Goal: Check status: Check status

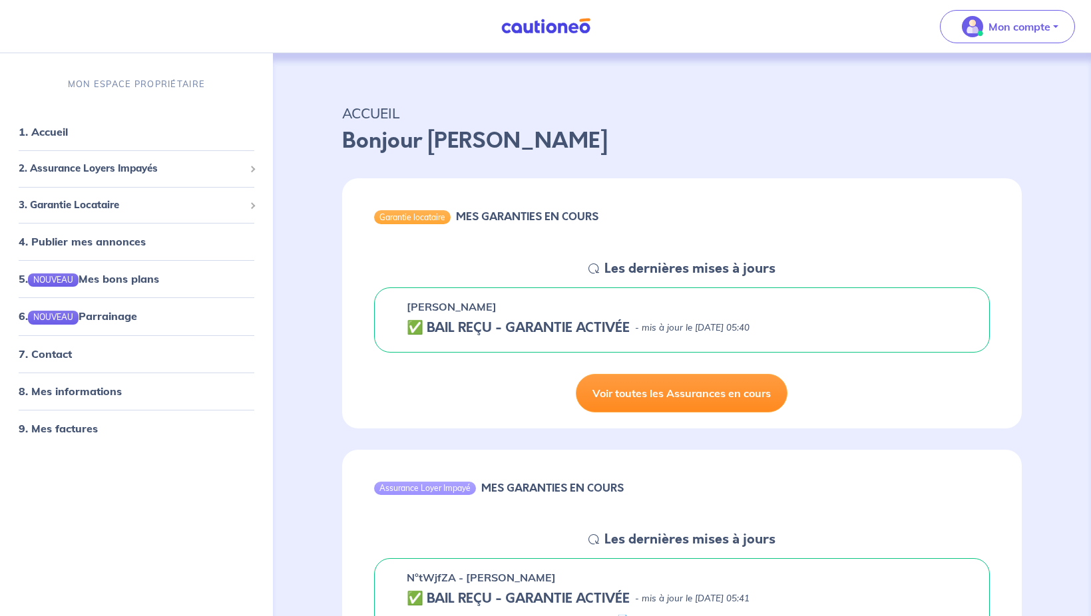
click at [678, 388] on link "Voir toutes les Assurances en cours" at bounding box center [682, 393] width 212 height 39
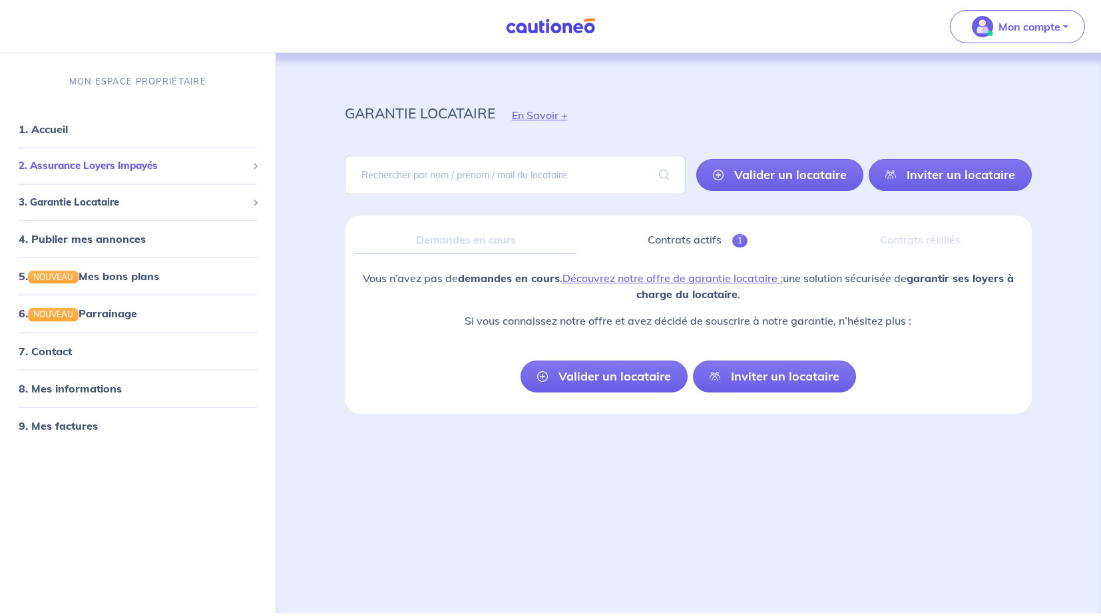
click at [122, 166] on span "2. Assurance Loyers Impayés" at bounding box center [133, 165] width 228 height 15
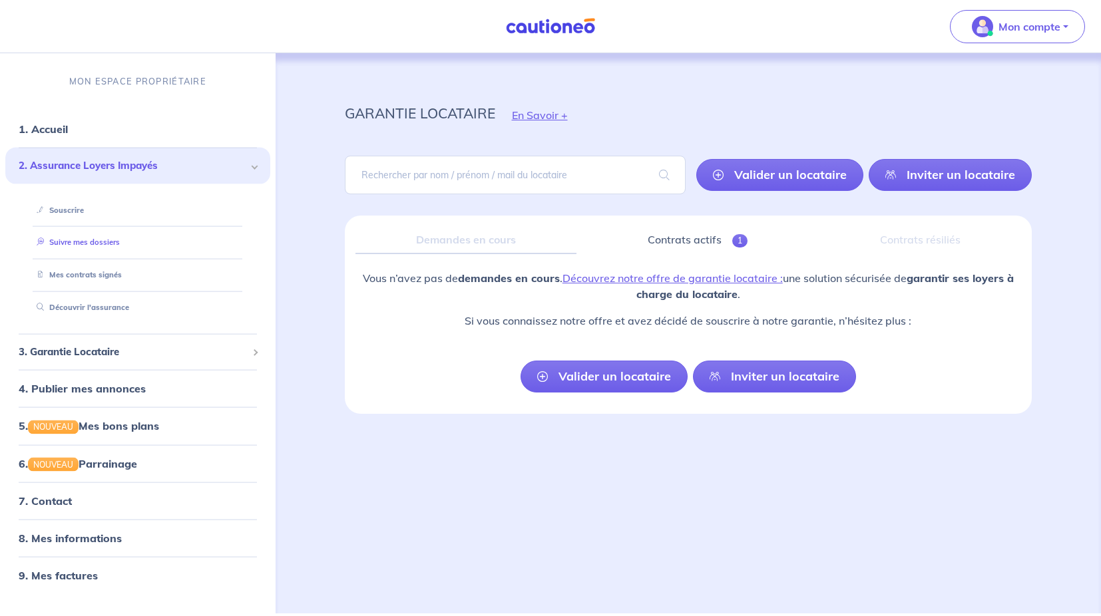
click at [86, 247] on link "Suivre mes dossiers" at bounding box center [75, 242] width 89 height 9
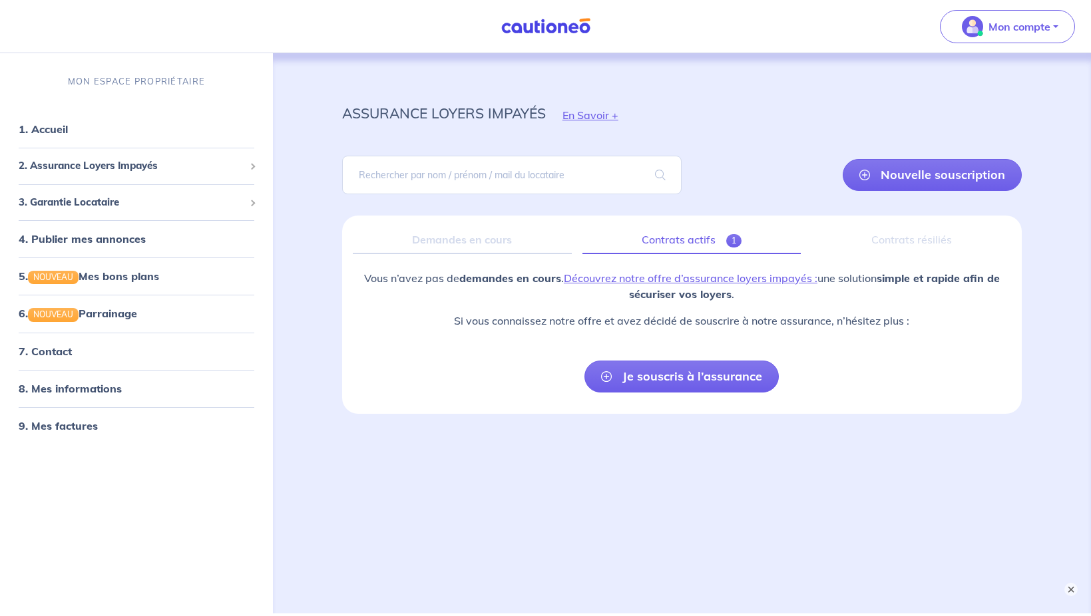
click at [690, 231] on link "Contrats actifs 1" at bounding box center [691, 240] width 218 height 28
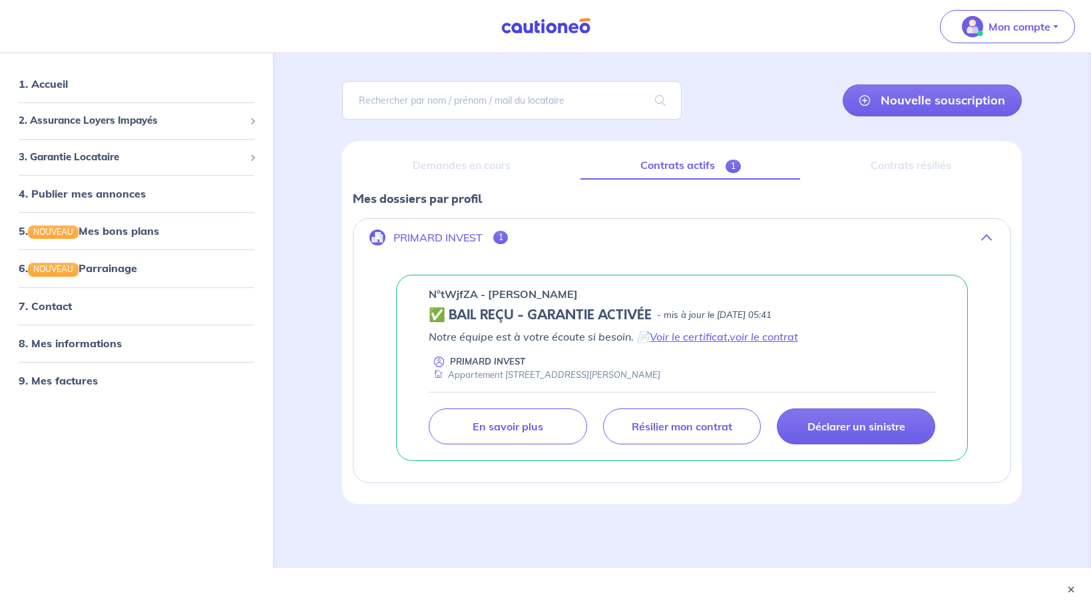
scroll to position [80, 0]
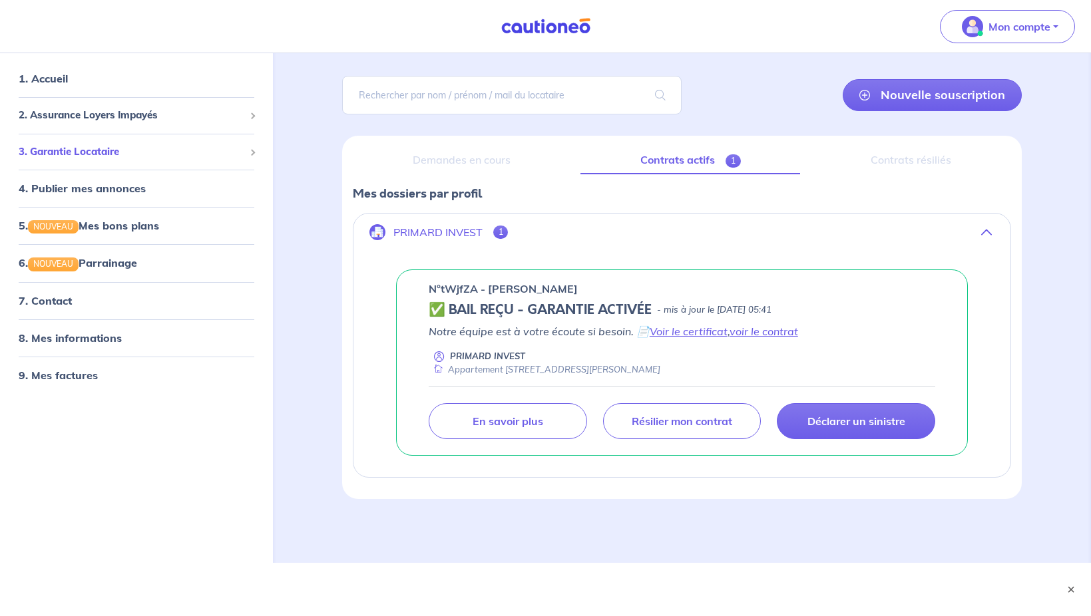
click at [248, 153] on div "3. Garantie Locataire" at bounding box center [136, 151] width 262 height 26
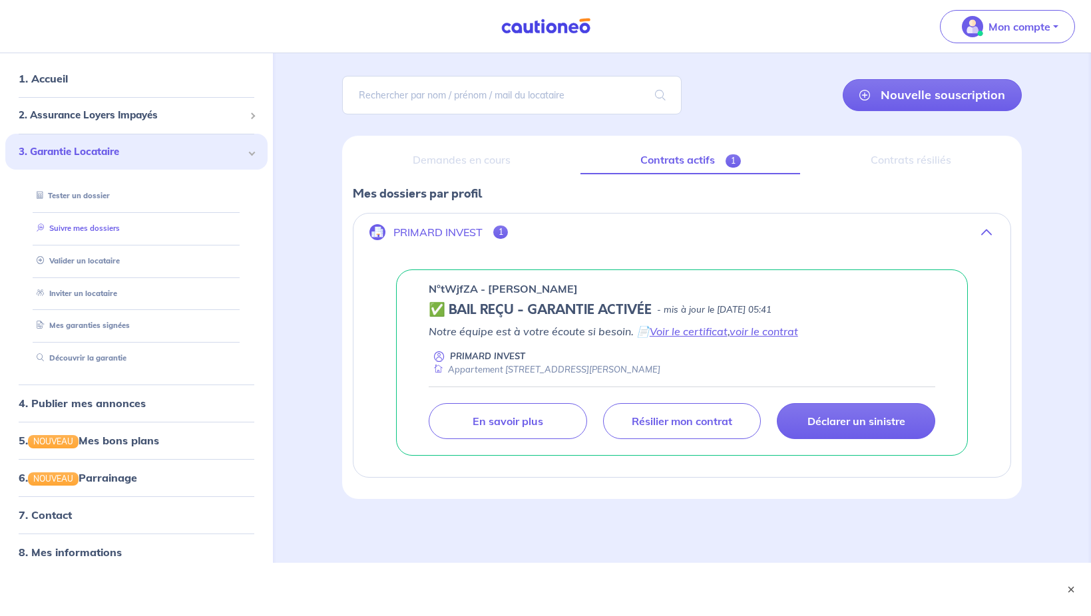
click at [77, 224] on link "Suivre mes dossiers" at bounding box center [75, 228] width 89 height 9
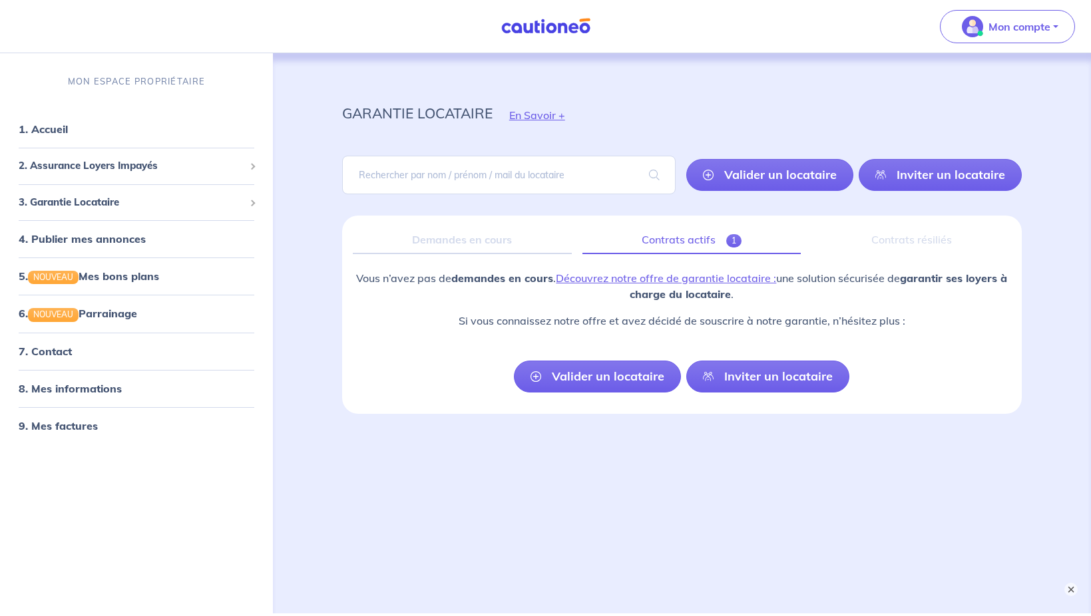
click at [689, 238] on link "Contrats actifs 1" at bounding box center [691, 240] width 218 height 28
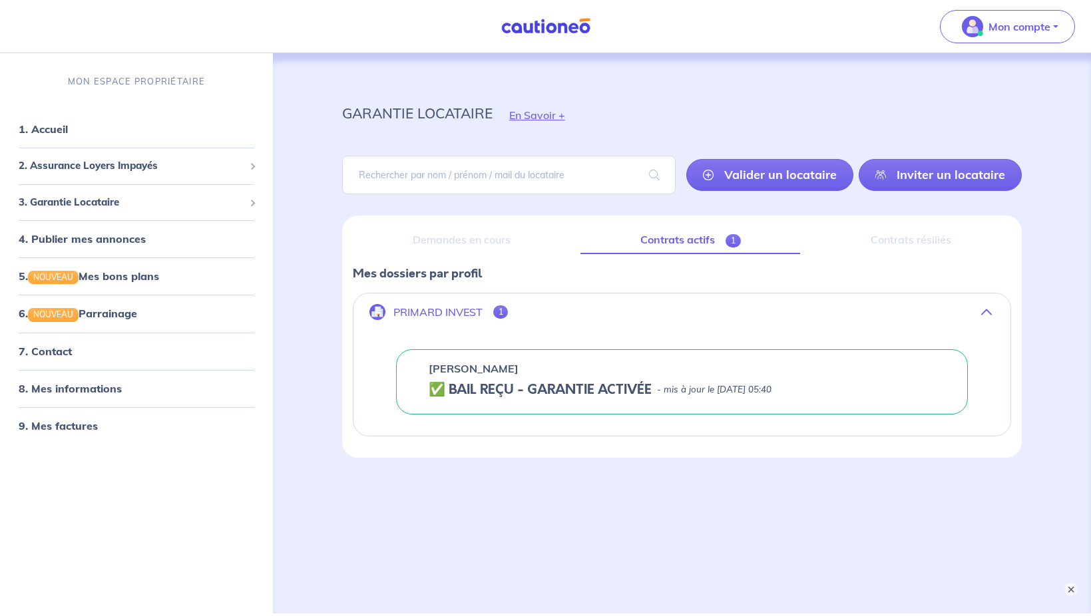
click at [513, 373] on div "[PERSON_NAME]" at bounding box center [682, 369] width 507 height 16
click at [529, 398] on h5 "✅ BAIL REÇU - GARANTIE ACTIVÉE" at bounding box center [540, 390] width 223 height 16
click at [470, 311] on p "PRIMARD INVEST" at bounding box center [437, 312] width 89 height 13
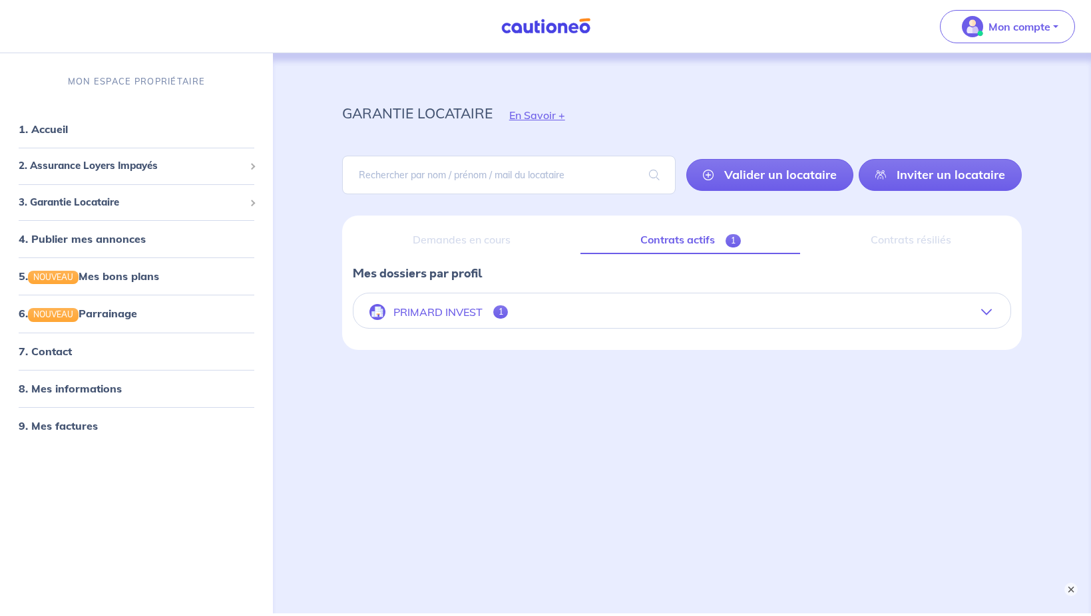
click at [470, 311] on p "PRIMARD INVEST" at bounding box center [437, 312] width 89 height 13
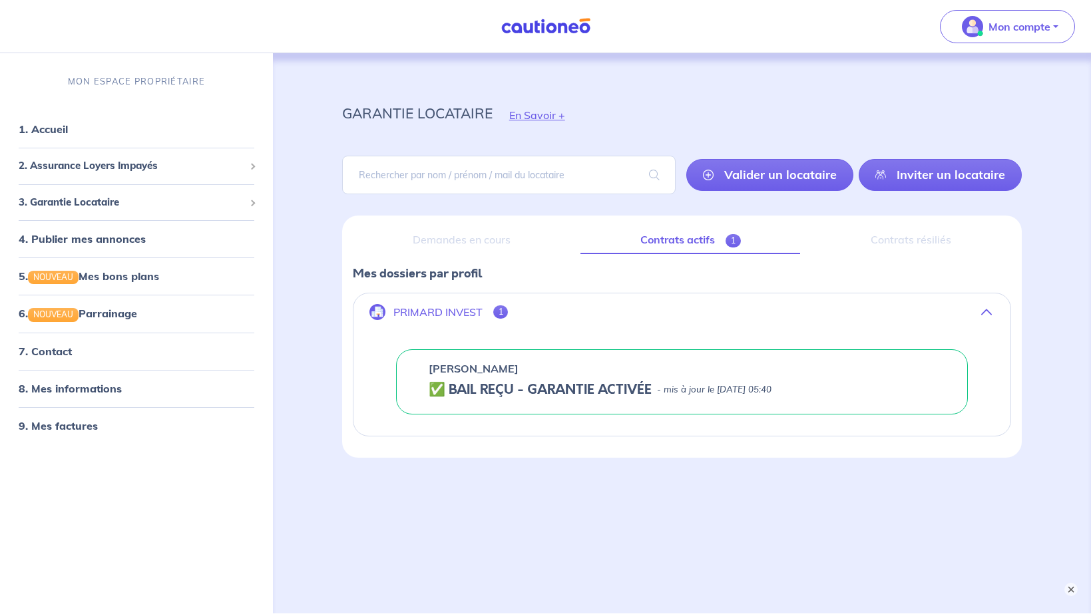
click at [470, 311] on p "PRIMARD INVEST" at bounding box center [437, 312] width 89 height 13
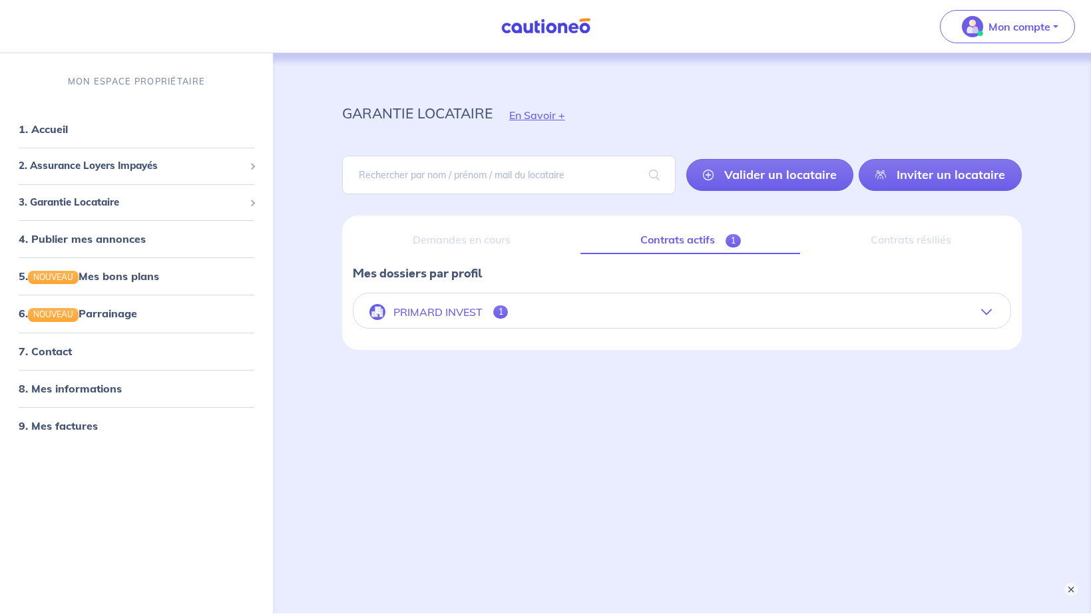
click at [470, 311] on p "PRIMARD INVEST" at bounding box center [437, 312] width 89 height 13
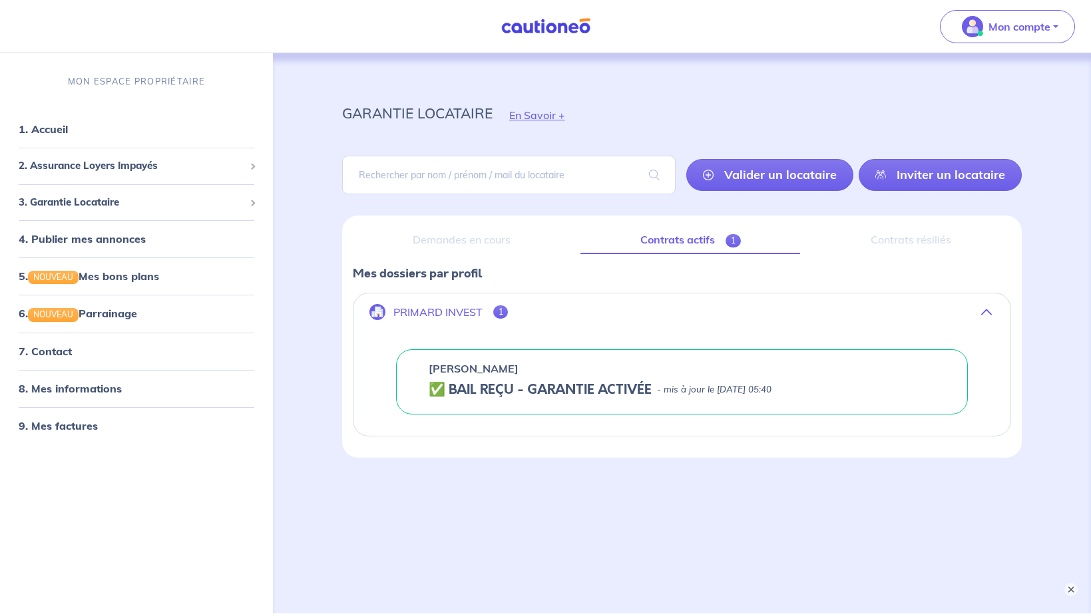
click at [470, 311] on p "PRIMARD INVEST" at bounding box center [437, 312] width 89 height 13
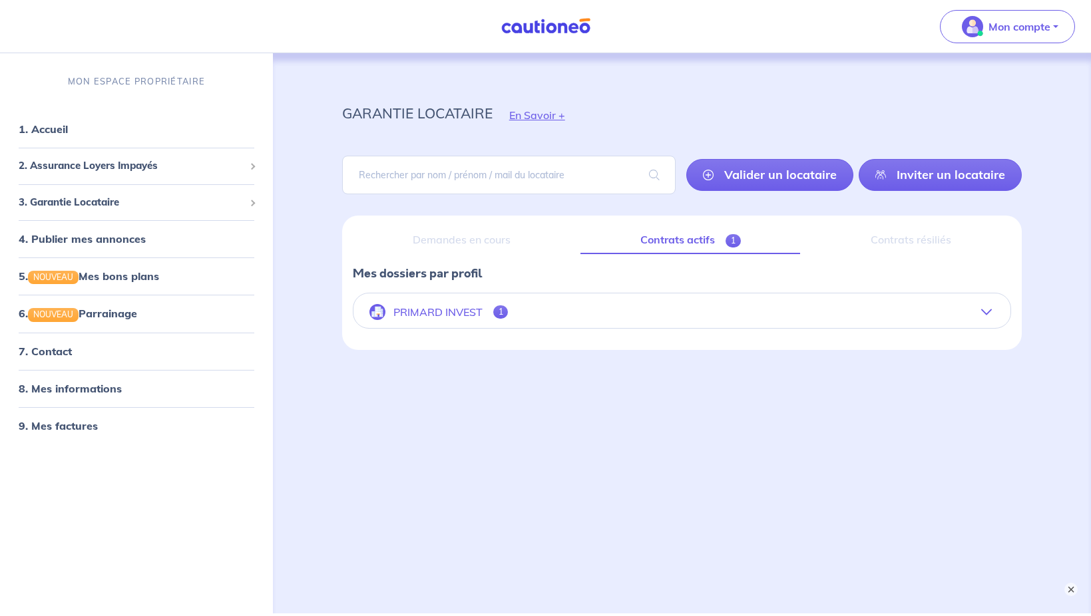
click at [470, 311] on p "PRIMARD INVEST" at bounding box center [437, 312] width 89 height 13
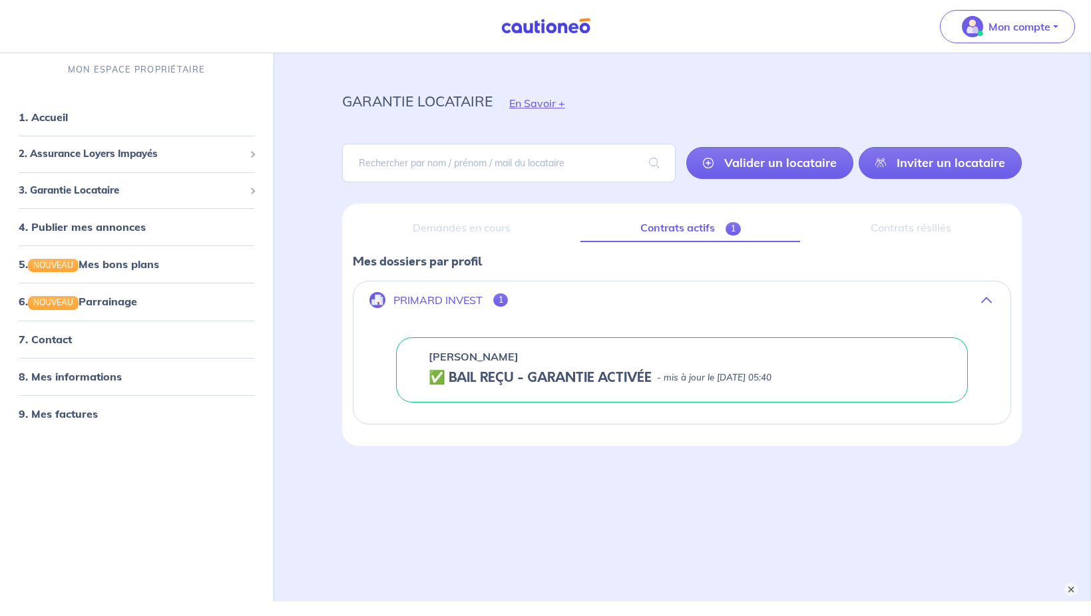
scroll to position [51, 0]
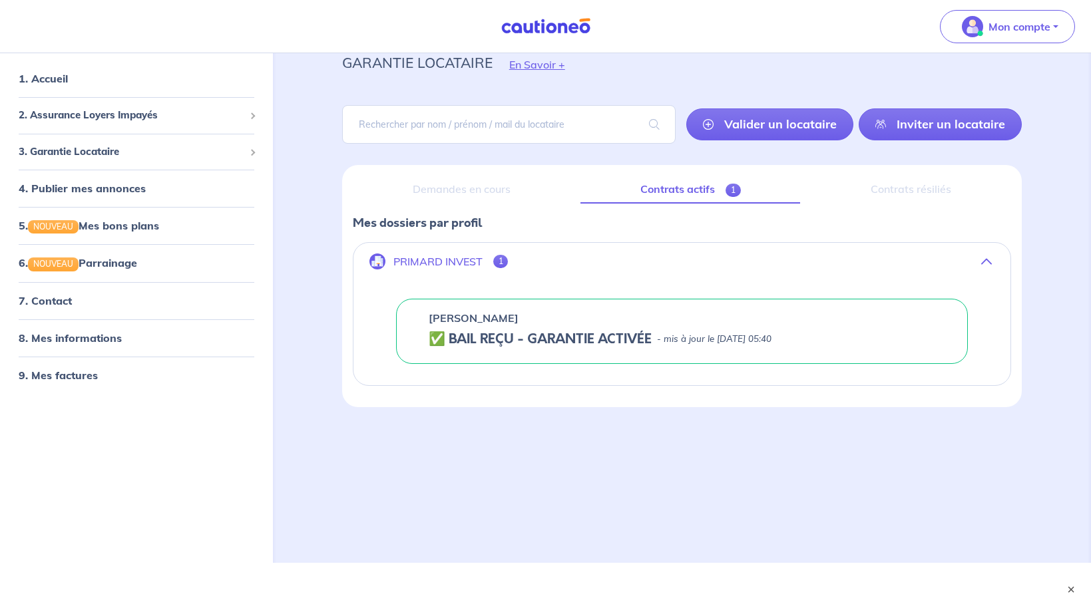
click at [485, 342] on h5 "✅ BAIL REÇU - GARANTIE ACTIVÉE" at bounding box center [540, 339] width 223 height 16
click at [57, 296] on link "7. Contact" at bounding box center [45, 300] width 52 height 13
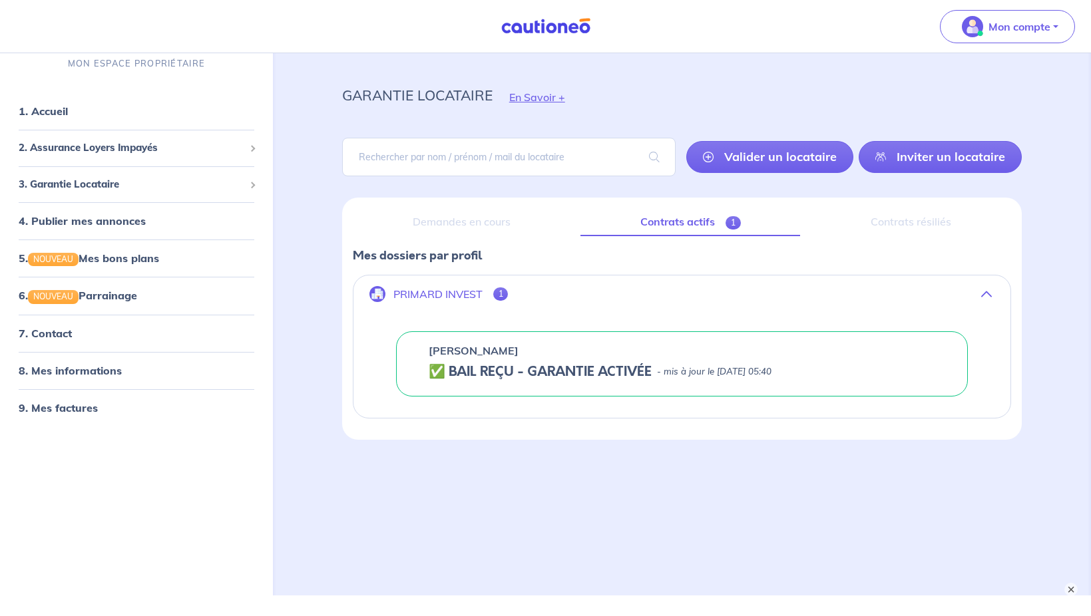
scroll to position [0, 0]
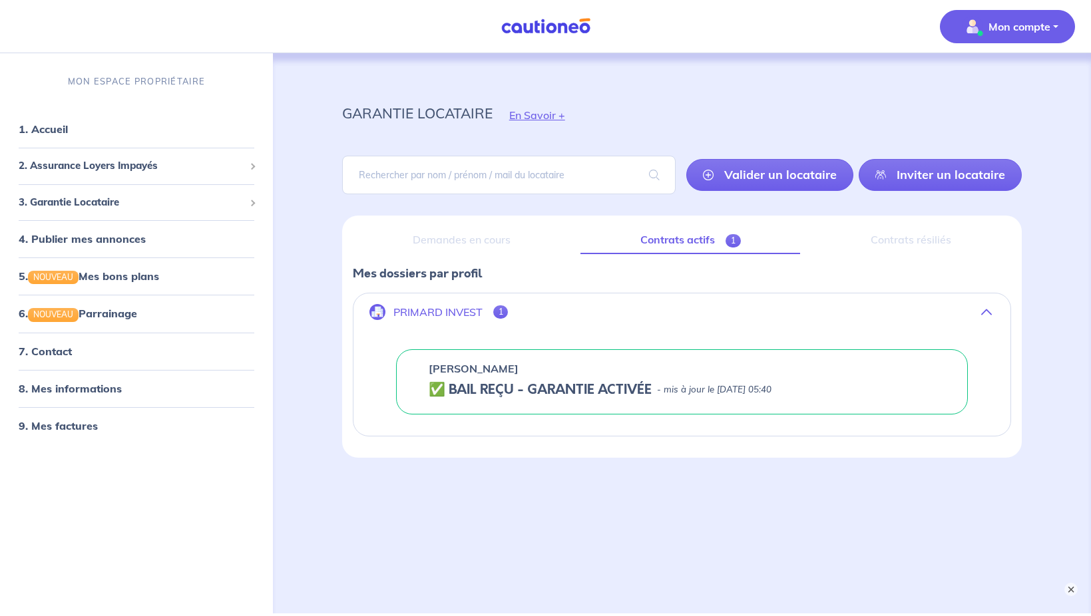
click at [1002, 40] on button "Mon compte" at bounding box center [1007, 26] width 135 height 33
click at [56, 126] on link "1. Accueil" at bounding box center [43, 128] width 49 height 13
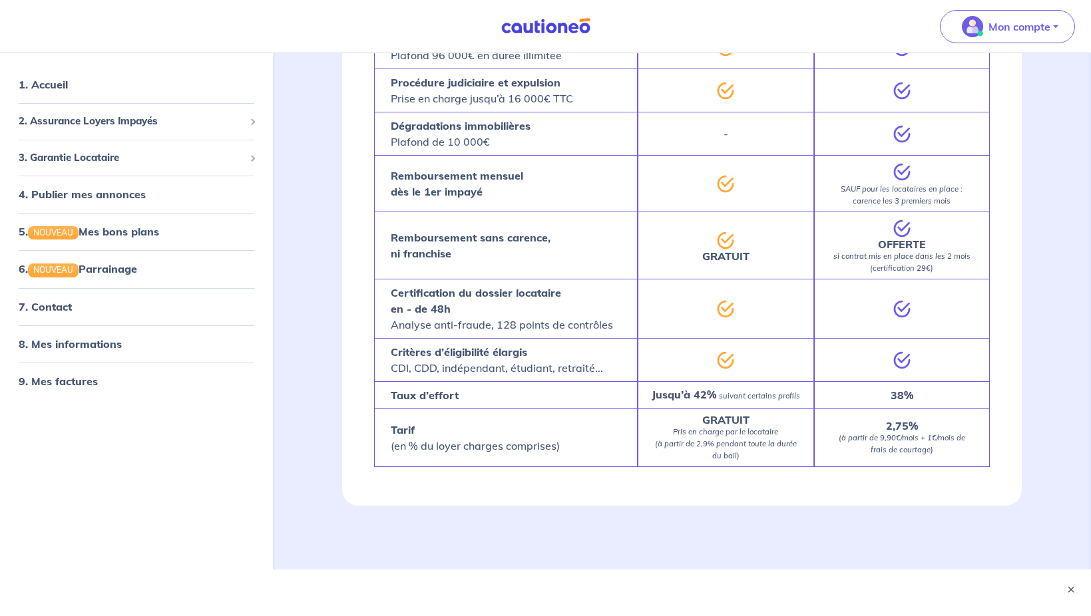
scroll to position [1213, 0]
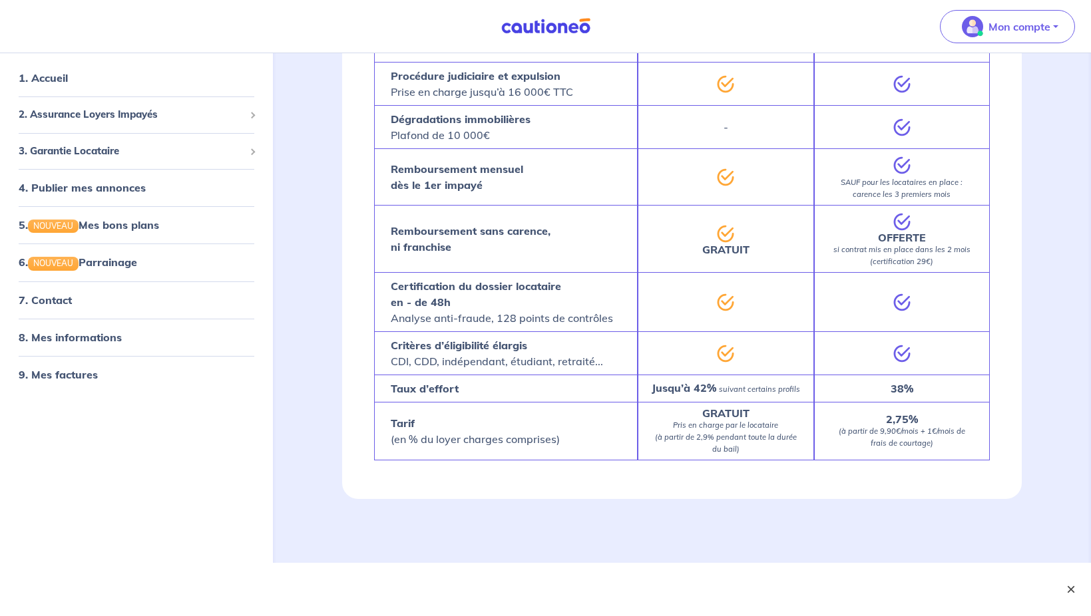
click at [1070, 589] on button "×" at bounding box center [1071, 590] width 16 height 16
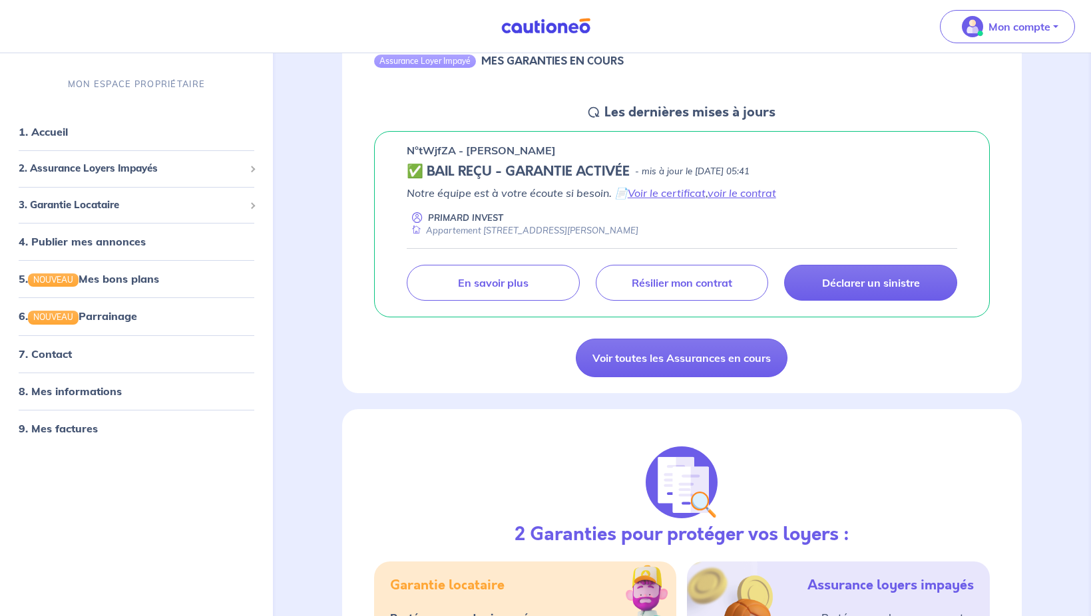
scroll to position [95, 0]
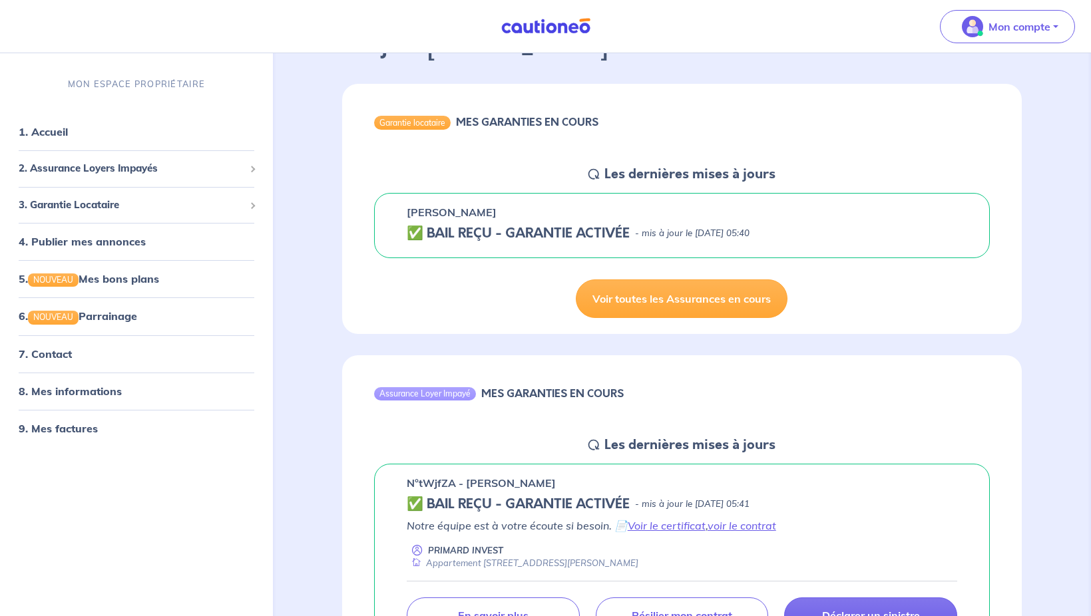
click at [441, 230] on h5 "✅ BAIL REÇU - GARANTIE ACTIVÉE" at bounding box center [518, 234] width 223 height 16
click at [658, 296] on link "Voir toutes les Assurances en cours" at bounding box center [682, 299] width 212 height 39
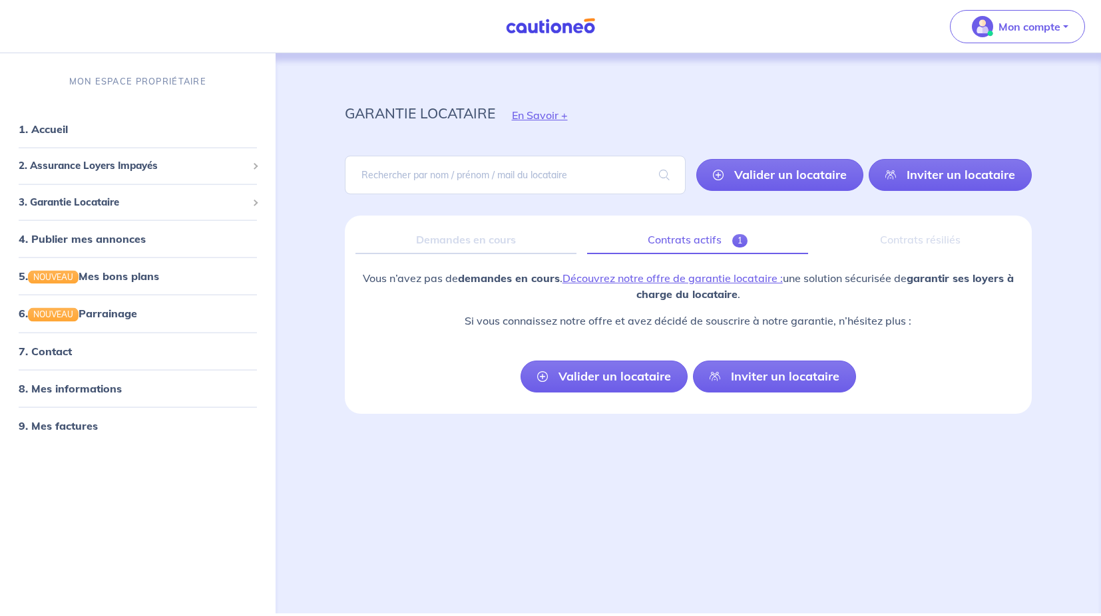
click at [669, 242] on link "Contrats actifs 1" at bounding box center [697, 240] width 221 height 28
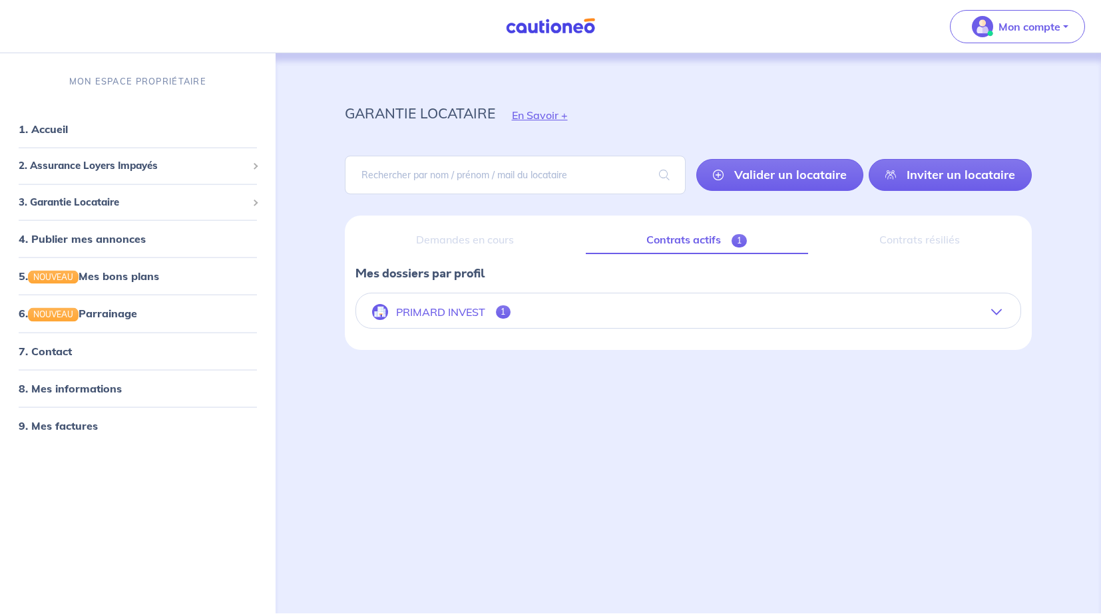
click at [495, 307] on button "PRIMARD INVEST 1" at bounding box center [688, 312] width 665 height 32
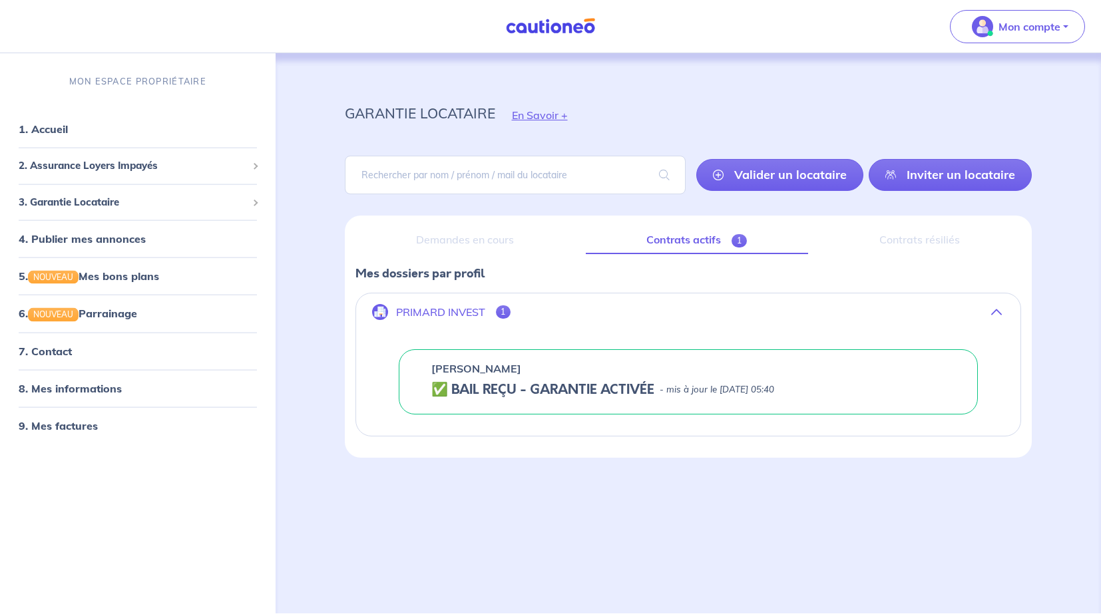
click at [483, 385] on h5 "✅ BAIL REÇU - GARANTIE ACTIVÉE" at bounding box center [542, 390] width 223 height 16
click at [73, 392] on link "8. Mes informations" at bounding box center [68, 387] width 99 height 13
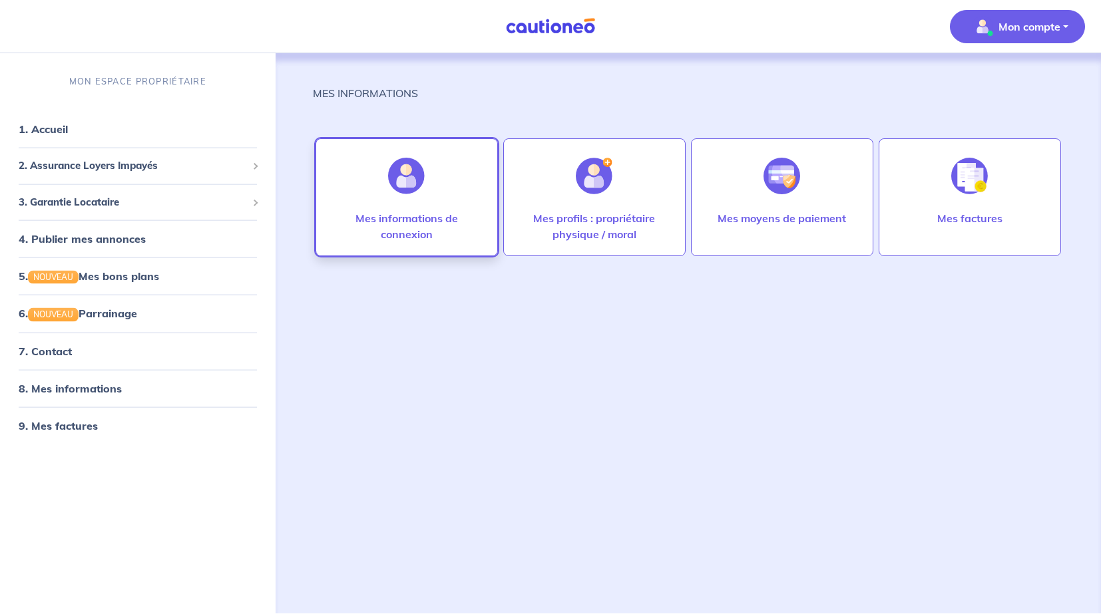
click at [433, 204] on div at bounding box center [406, 176] width 58 height 69
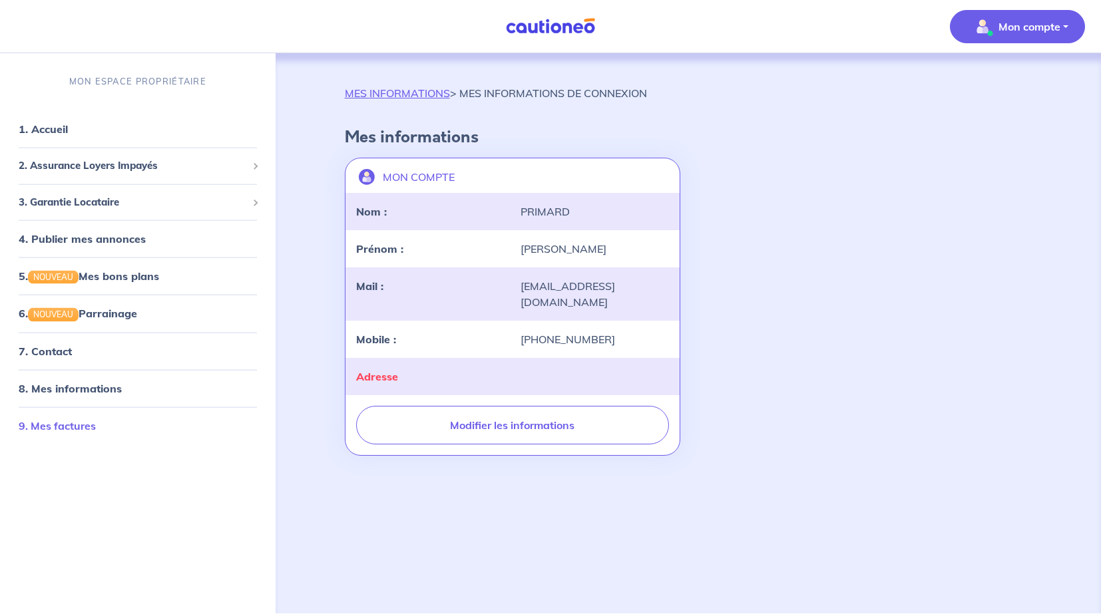
click at [75, 419] on link "9. Mes factures" at bounding box center [57, 425] width 77 height 13
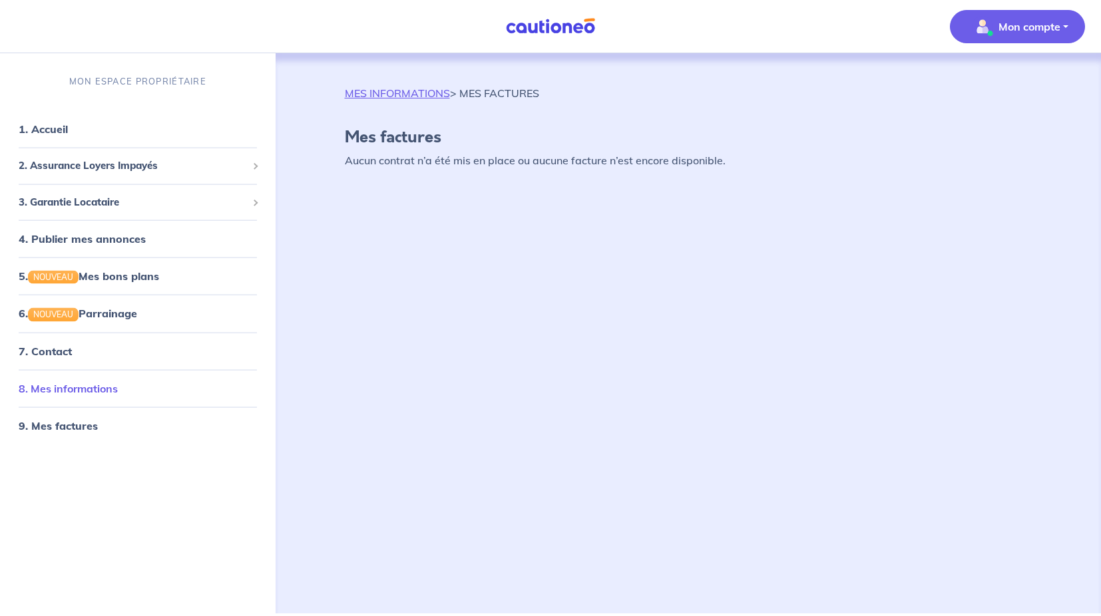
click at [102, 387] on link "8. Mes informations" at bounding box center [68, 387] width 99 height 13
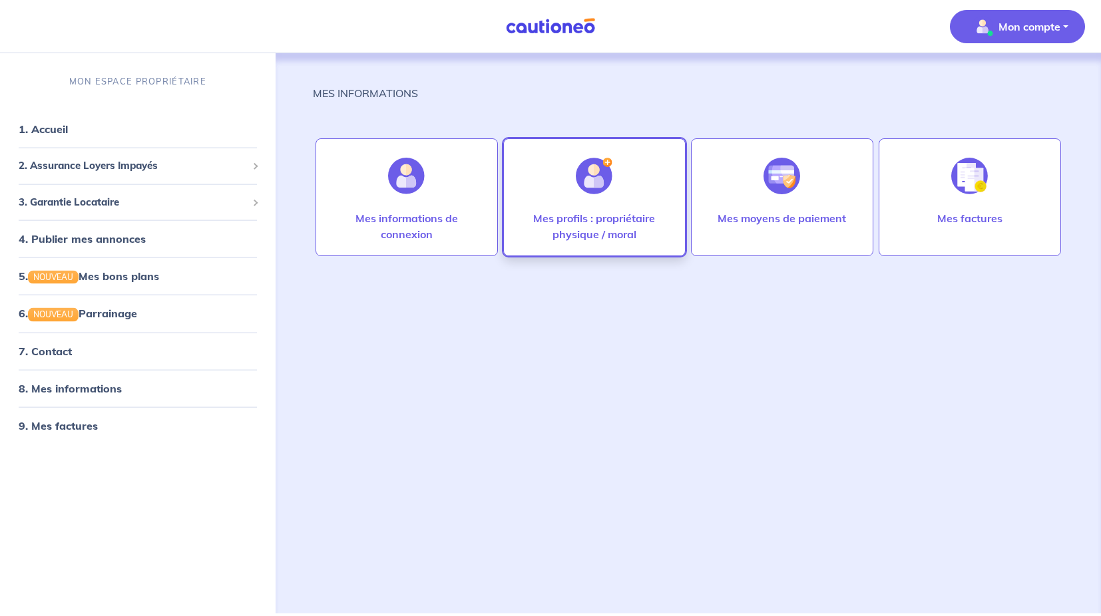
click at [606, 200] on div at bounding box center [594, 176] width 58 height 69
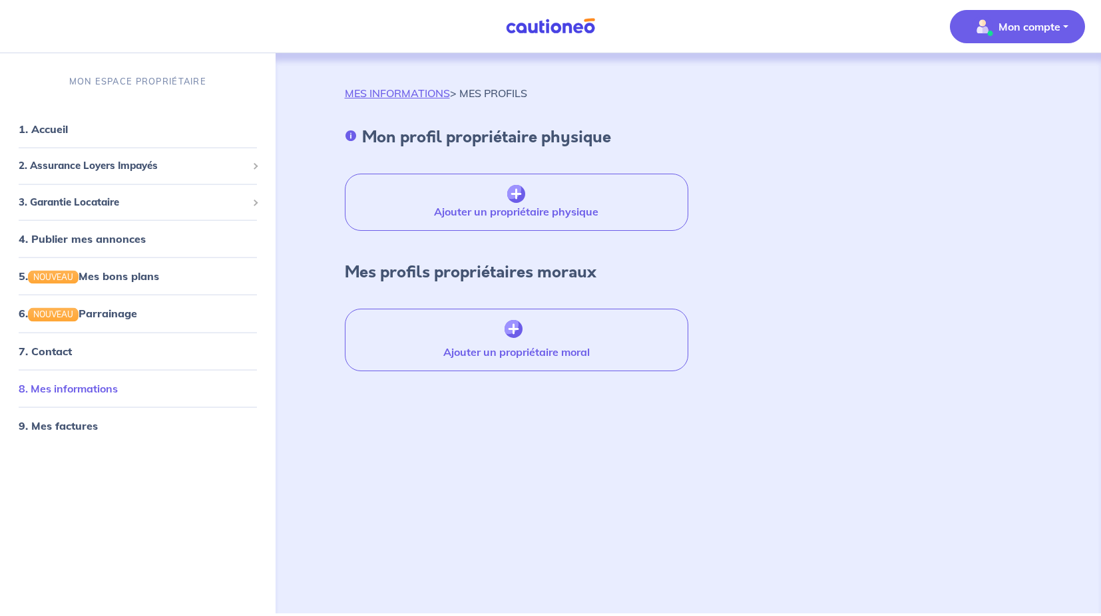
click at [69, 395] on link "8. Mes informations" at bounding box center [68, 387] width 99 height 13
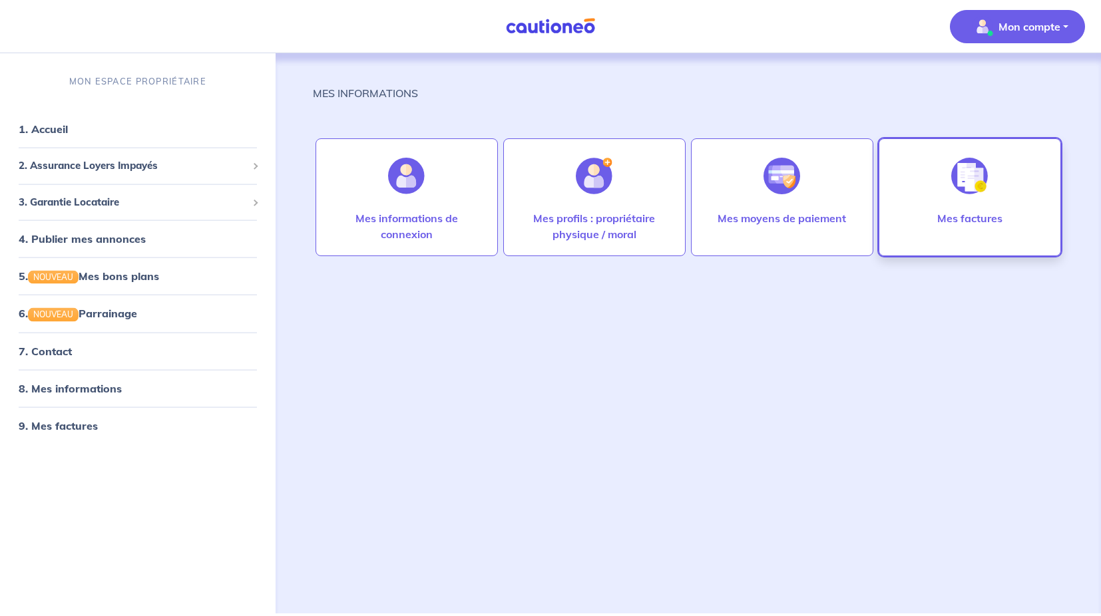
click at [915, 188] on div "Mes factures" at bounding box center [970, 197] width 182 height 118
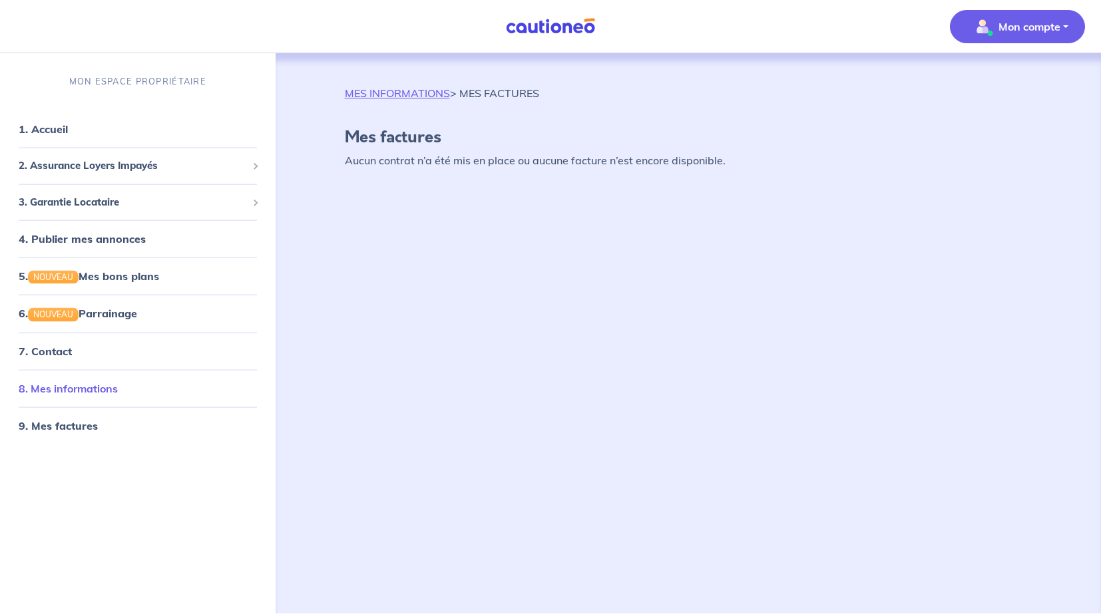
click at [79, 395] on link "8. Mes informations" at bounding box center [68, 387] width 99 height 13
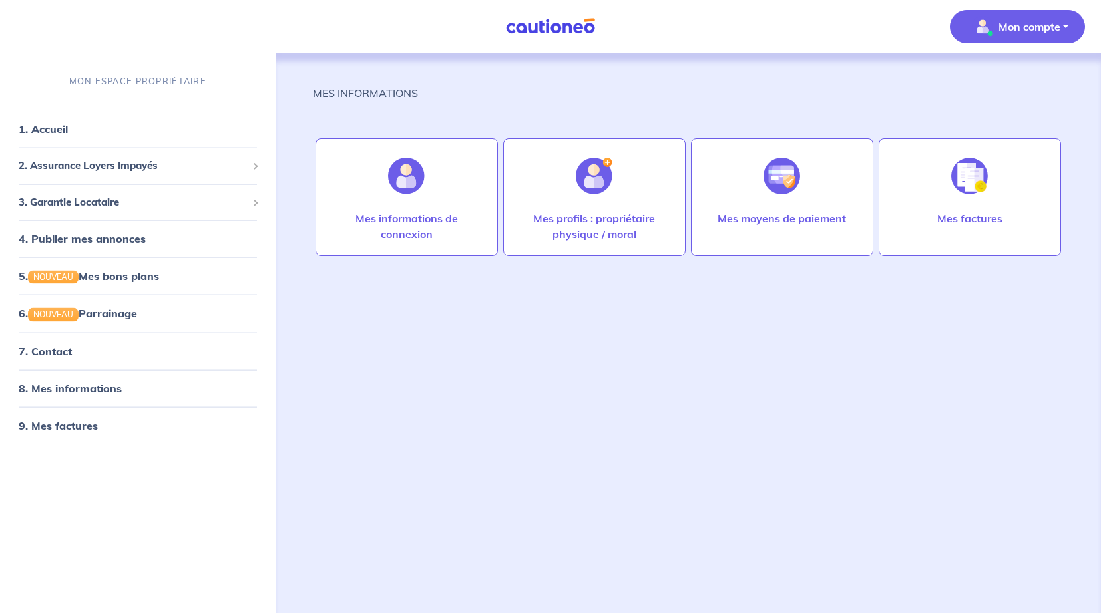
click at [1010, 36] on span "Mon compte" at bounding box center [1013, 26] width 94 height 21
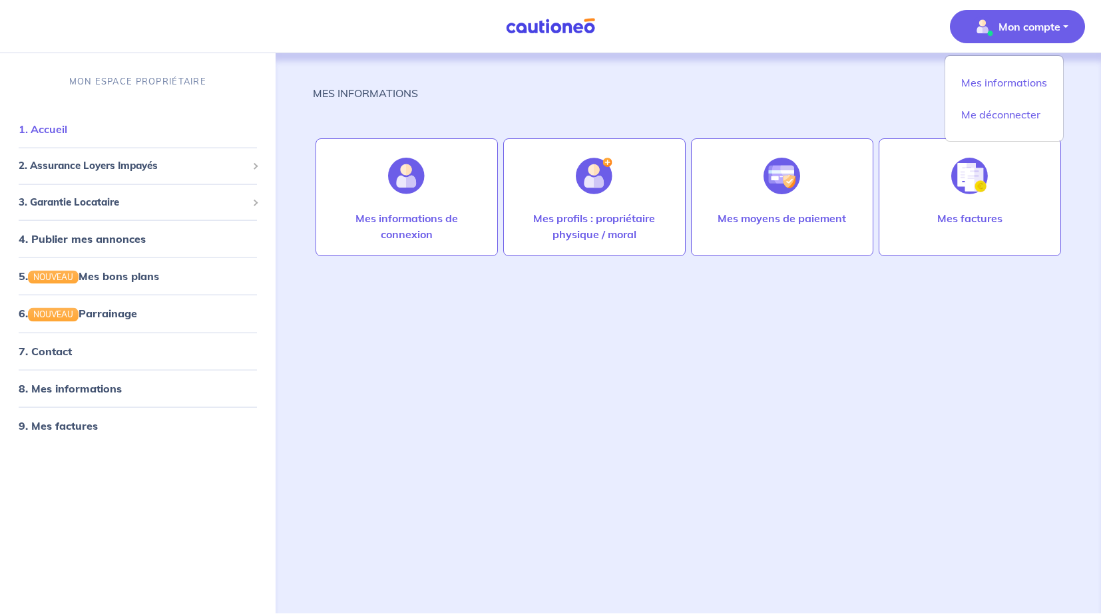
click at [44, 124] on link "1. Accueil" at bounding box center [43, 128] width 49 height 13
